Goal: Transaction & Acquisition: Purchase product/service

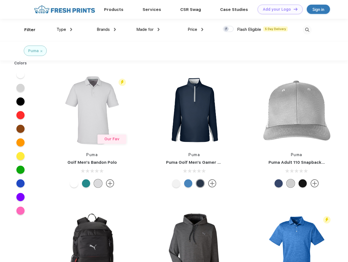
scroll to position [0, 0]
click at [278, 9] on link "Add your Logo Design Tool" at bounding box center [279, 10] width 45 height 10
click at [0, 0] on div "Design Tool" at bounding box center [0, 0] width 0 height 0
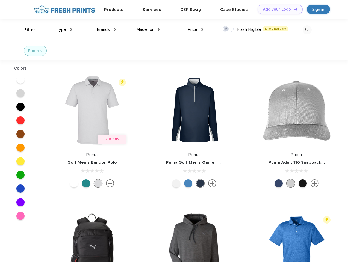
click at [293, 9] on link "Add your Logo Design Tool" at bounding box center [279, 10] width 45 height 10
click at [26, 30] on div "Filter" at bounding box center [29, 30] width 11 height 6
click at [64, 29] on span "Type" at bounding box center [61, 29] width 10 height 5
click at [106, 29] on span "Brands" at bounding box center [103, 29] width 13 height 5
click at [148, 29] on span "Made for" at bounding box center [144, 29] width 17 height 5
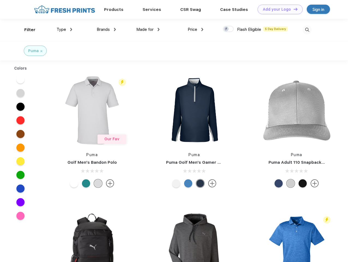
click at [195, 29] on span "Price" at bounding box center [192, 29] width 10 height 5
click at [228, 29] on div at bounding box center [228, 29] width 11 height 6
click at [226, 29] on input "checkbox" at bounding box center [225, 28] width 4 height 4
click at [307, 30] on img at bounding box center [306, 29] width 9 height 9
